Goal: Task Accomplishment & Management: Use online tool/utility

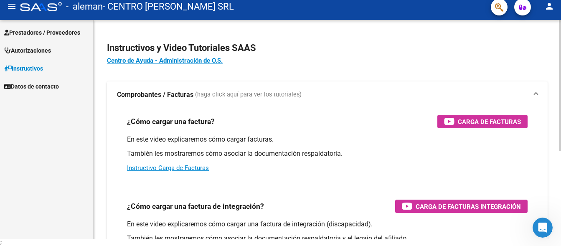
click at [349, 42] on h2 "Instructivos y Video Tutoriales SAAS" at bounding box center [327, 48] width 441 height 16
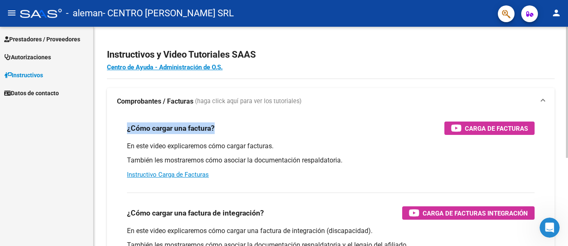
drag, startPoint x: 128, startPoint y: 127, endPoint x: 253, endPoint y: 127, distance: 124.6
click at [253, 127] on div "¿Cómo cargar una factura? Carga de Facturas" at bounding box center [331, 128] width 408 height 13
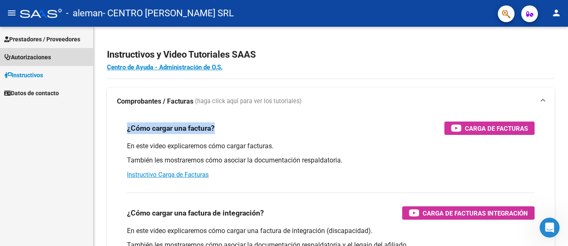
click at [27, 59] on span "Autorizaciones" at bounding box center [27, 57] width 47 height 9
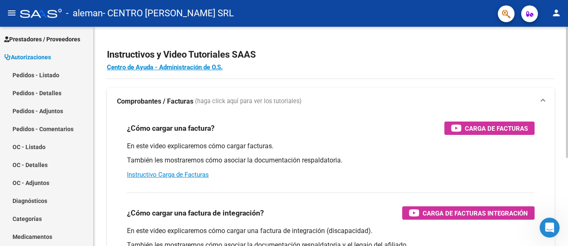
click at [398, 39] on div "Instructivos y Video Tutoriales SAAS Centro de Ayuda - Administración de O.S. C…" at bounding box center [331, 210] width 475 height 367
click at [555, 13] on mat-icon "person" at bounding box center [557, 13] width 10 height 10
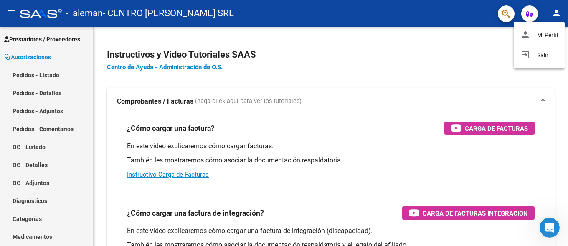
click at [420, 41] on div at bounding box center [284, 123] width 568 height 246
click at [531, 17] on icon "button" at bounding box center [530, 14] width 7 height 6
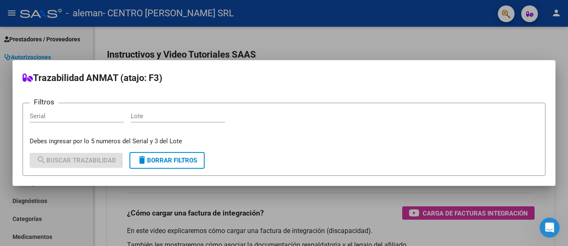
click at [356, 31] on div at bounding box center [284, 123] width 568 height 246
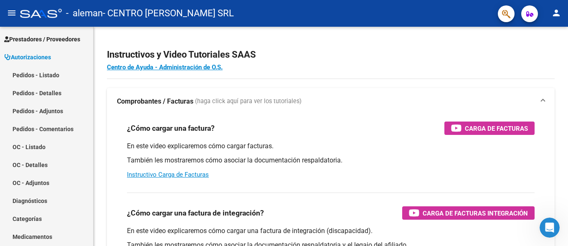
click at [8, 16] on mat-icon "menu" at bounding box center [12, 13] width 10 height 10
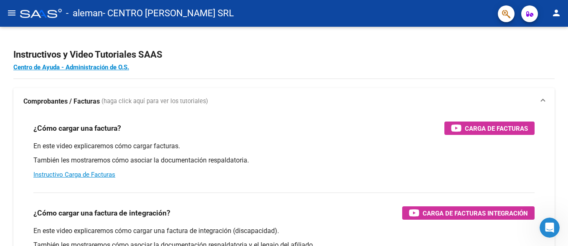
click at [9, 14] on mat-icon "menu" at bounding box center [12, 13] width 10 height 10
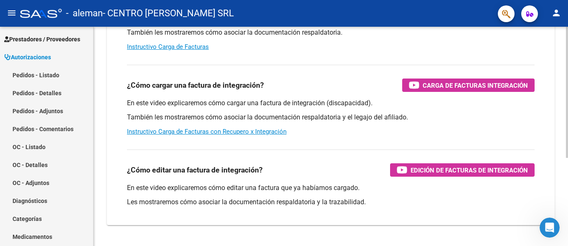
scroll to position [148, 0]
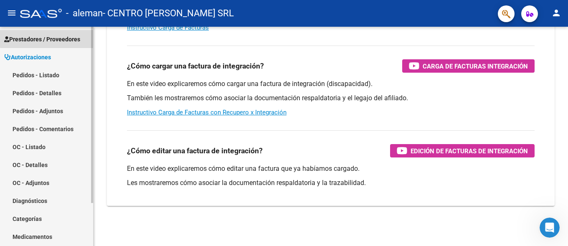
click at [66, 38] on span "Prestadores / Proveedores" at bounding box center [42, 39] width 76 height 9
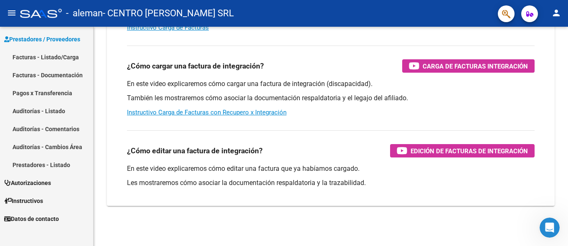
click at [35, 58] on link "Facturas - Listado/Carga" at bounding box center [46, 57] width 93 height 18
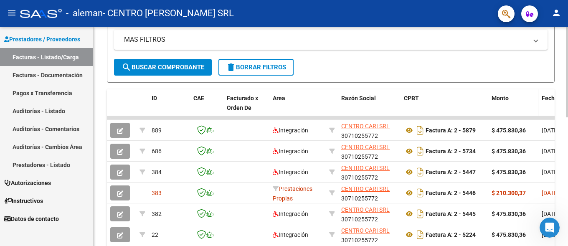
scroll to position [213, 0]
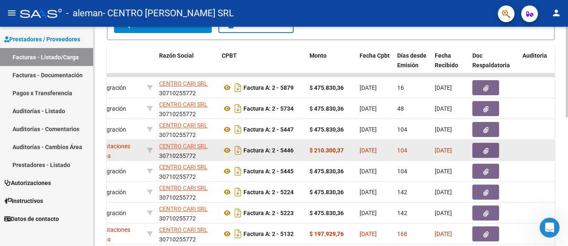
drag, startPoint x: 353, startPoint y: 154, endPoint x: 568, endPoint y: 154, distance: 214.8
click at [140, 154] on div "Prestaciones Propias" at bounding box center [116, 151] width 50 height 18
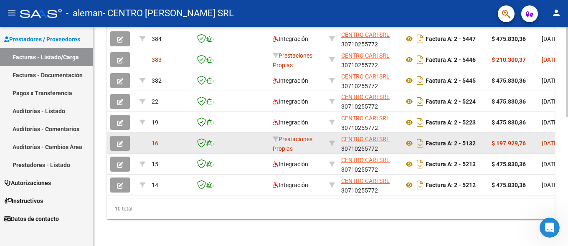
scroll to position [226, 0]
